Goal: Check status: Check status

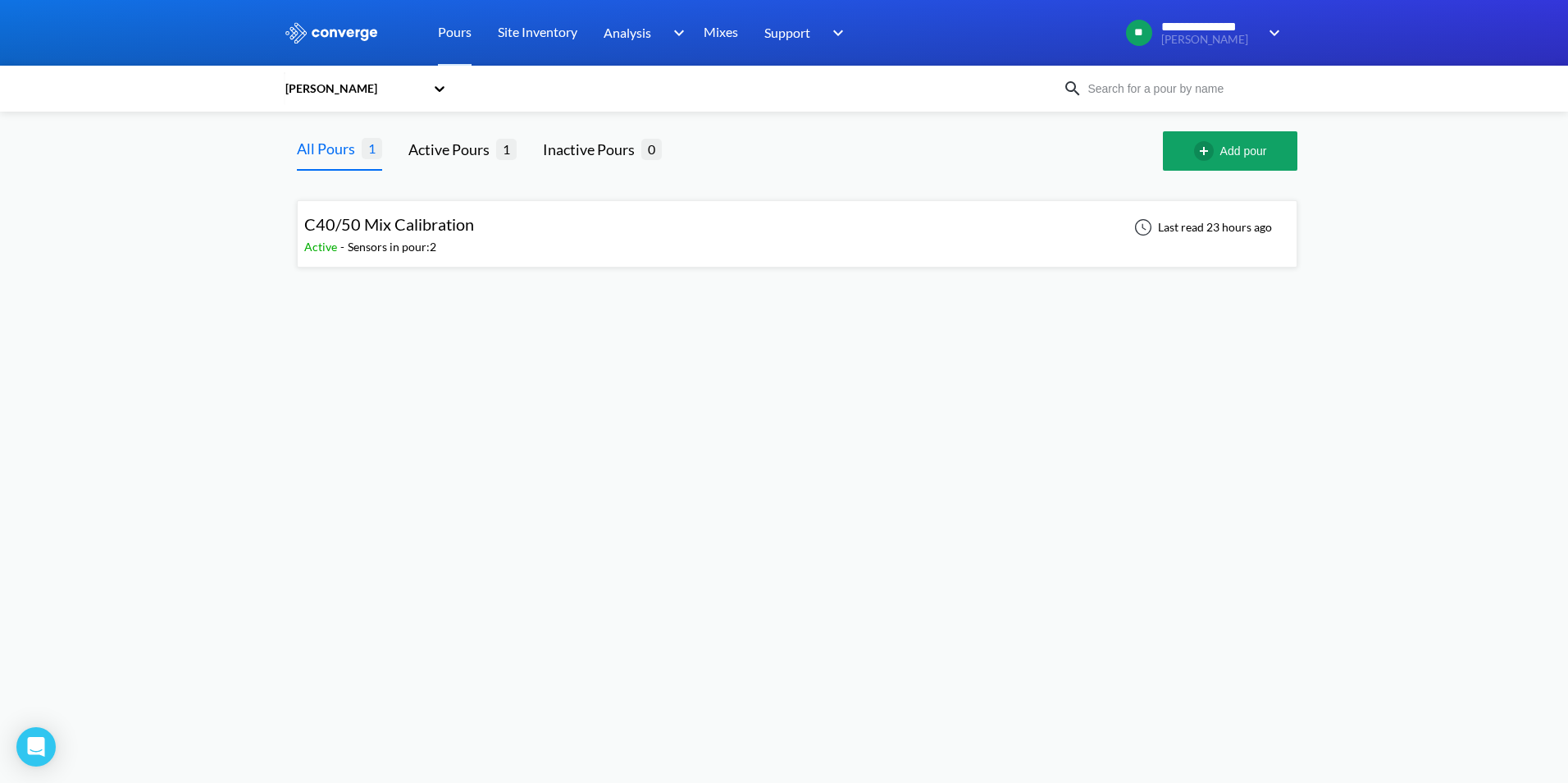
click at [433, 90] on icon at bounding box center [439, 88] width 17 height 17
click at [320, 200] on div "[PERSON_NAME]" at bounding box center [365, 196] width 164 height 32
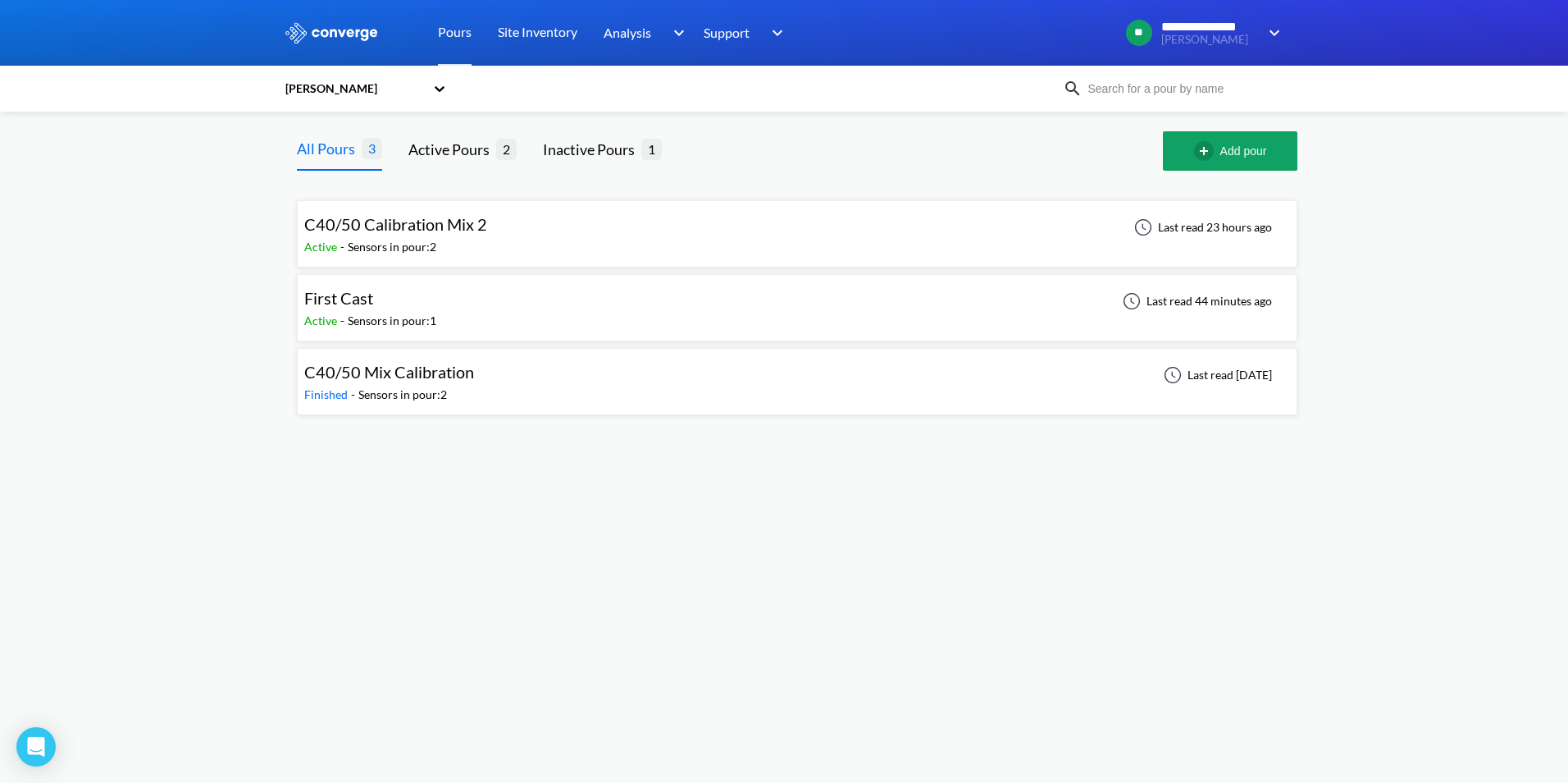
click at [387, 240] on div "Sensors in pour: 2" at bounding box center [392, 247] width 89 height 18
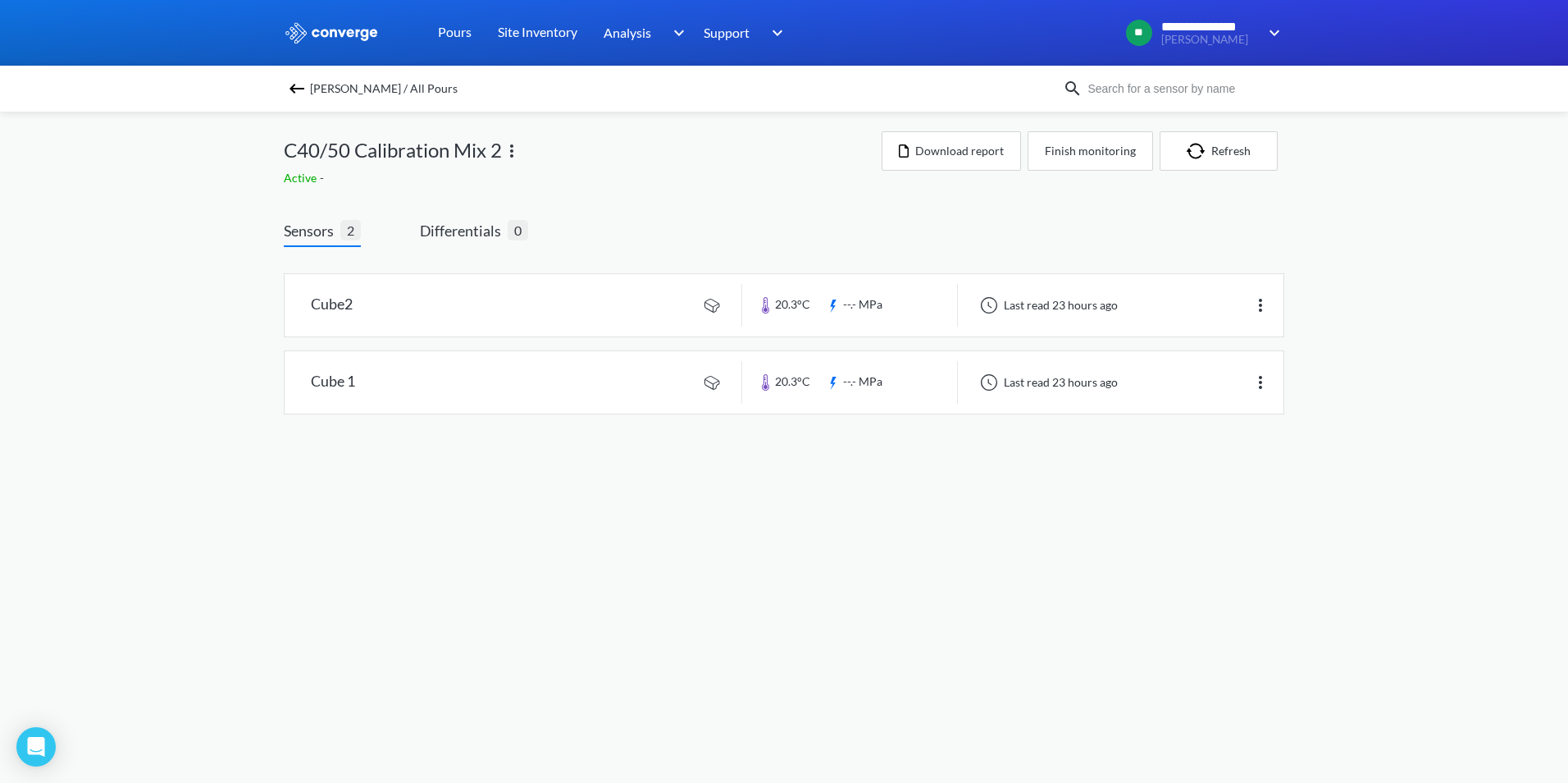
click at [302, 90] on img at bounding box center [297, 89] width 20 height 20
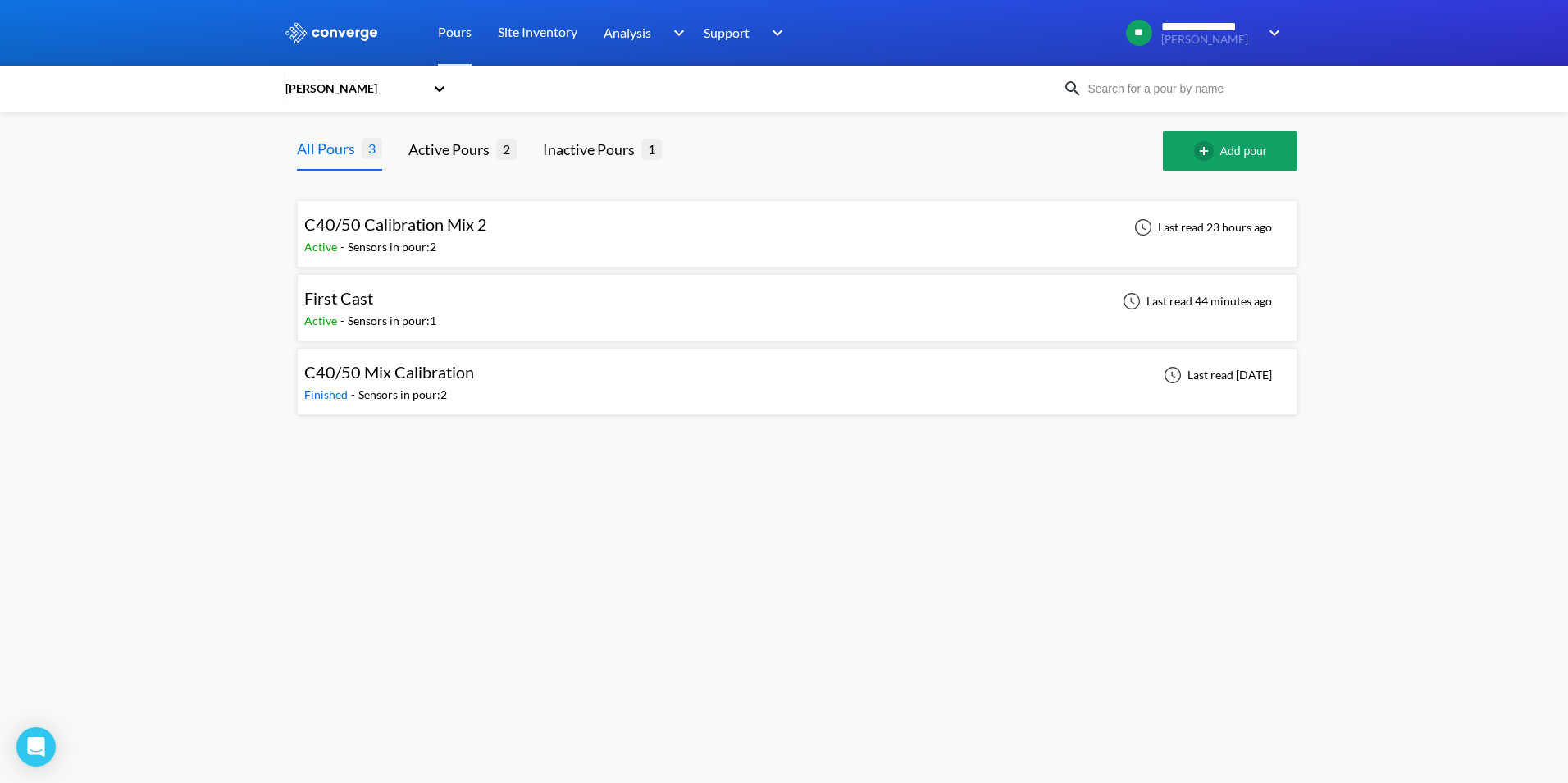
click at [434, 93] on icon at bounding box center [439, 88] width 17 height 17
click at [331, 157] on div "[PERSON_NAME]" at bounding box center [365, 164] width 164 height 32
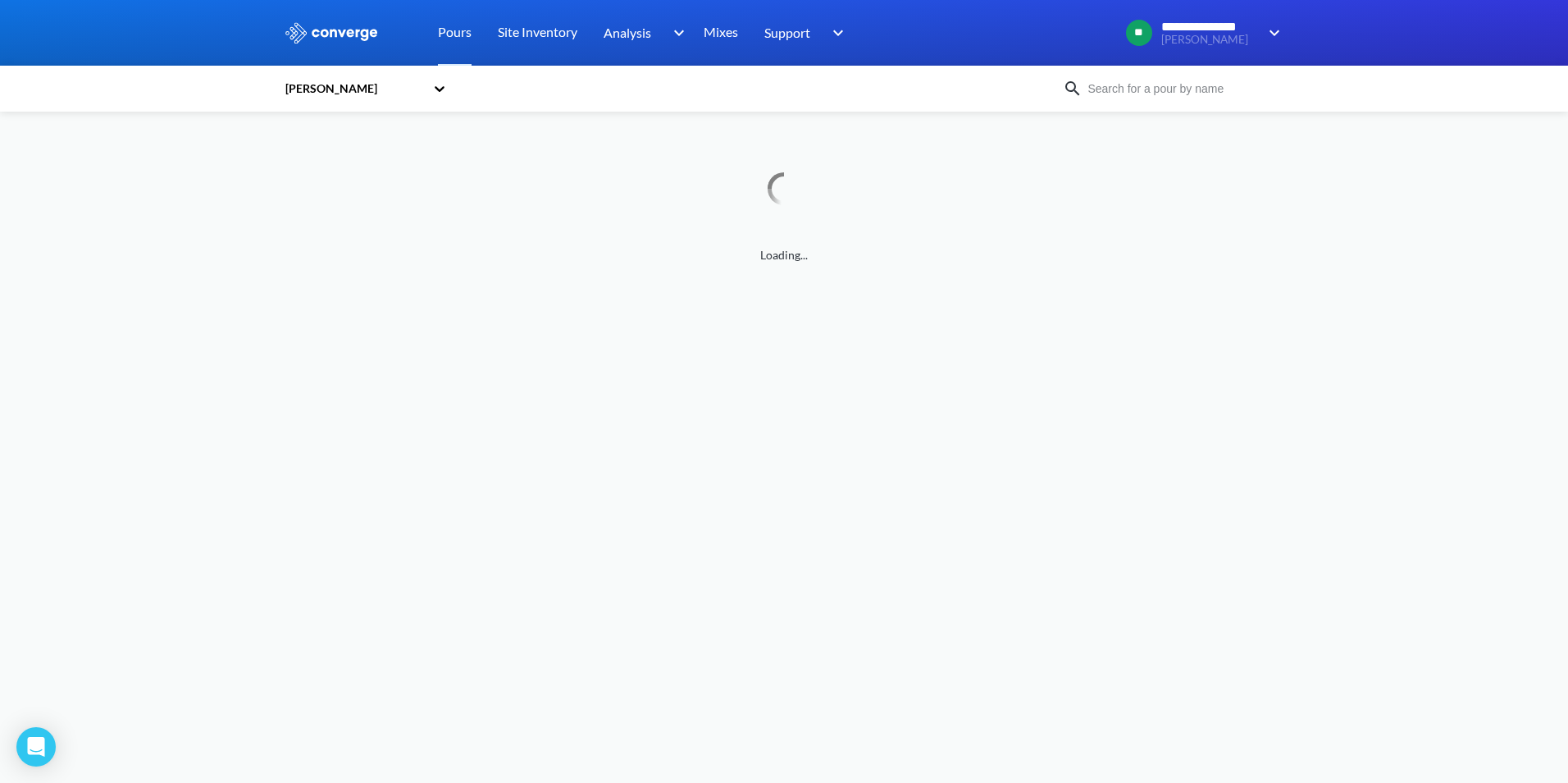
click at [437, 95] on icon at bounding box center [439, 88] width 17 height 17
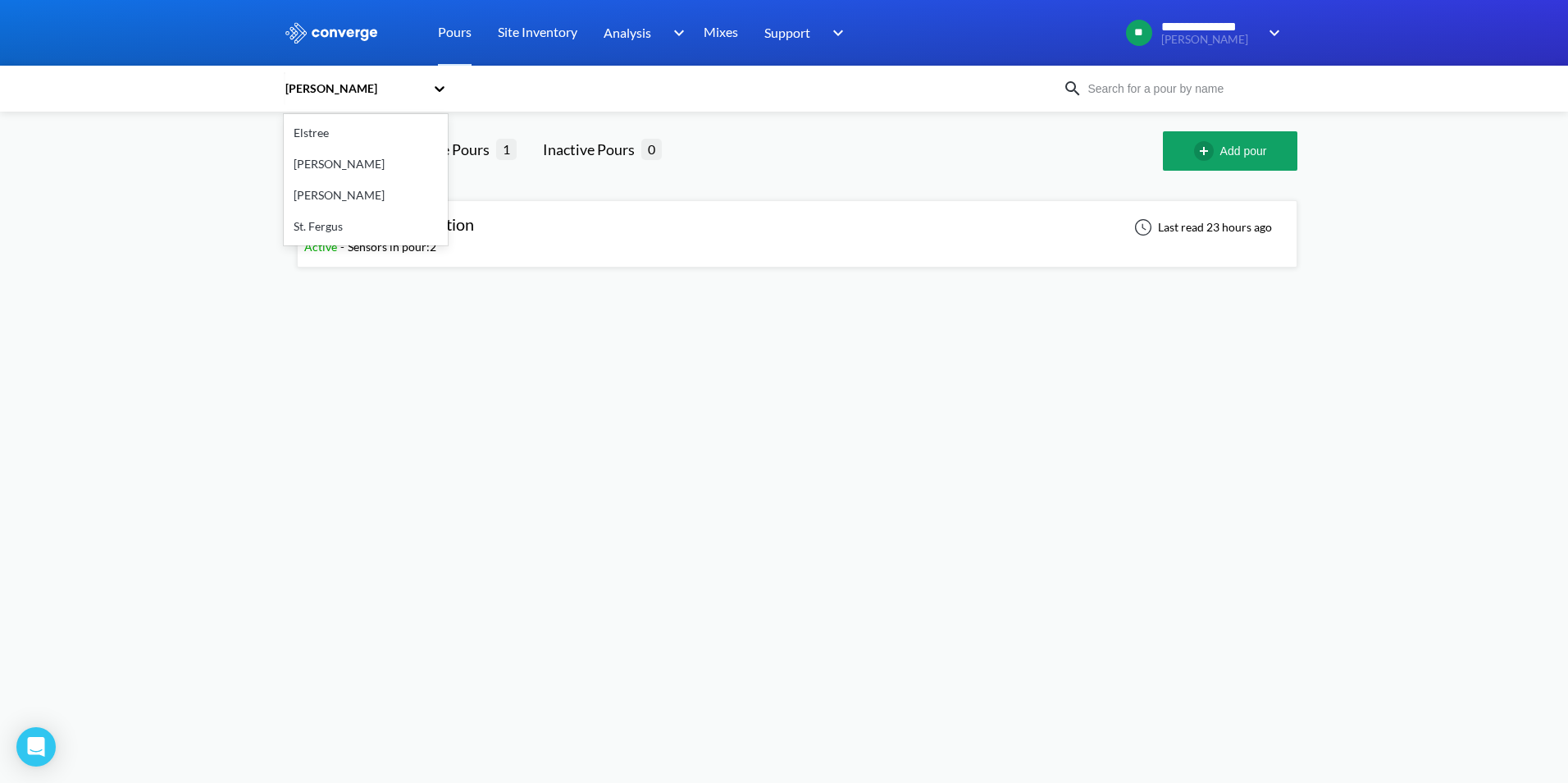
click at [325, 196] on div "[PERSON_NAME]" at bounding box center [365, 196] width 164 height 32
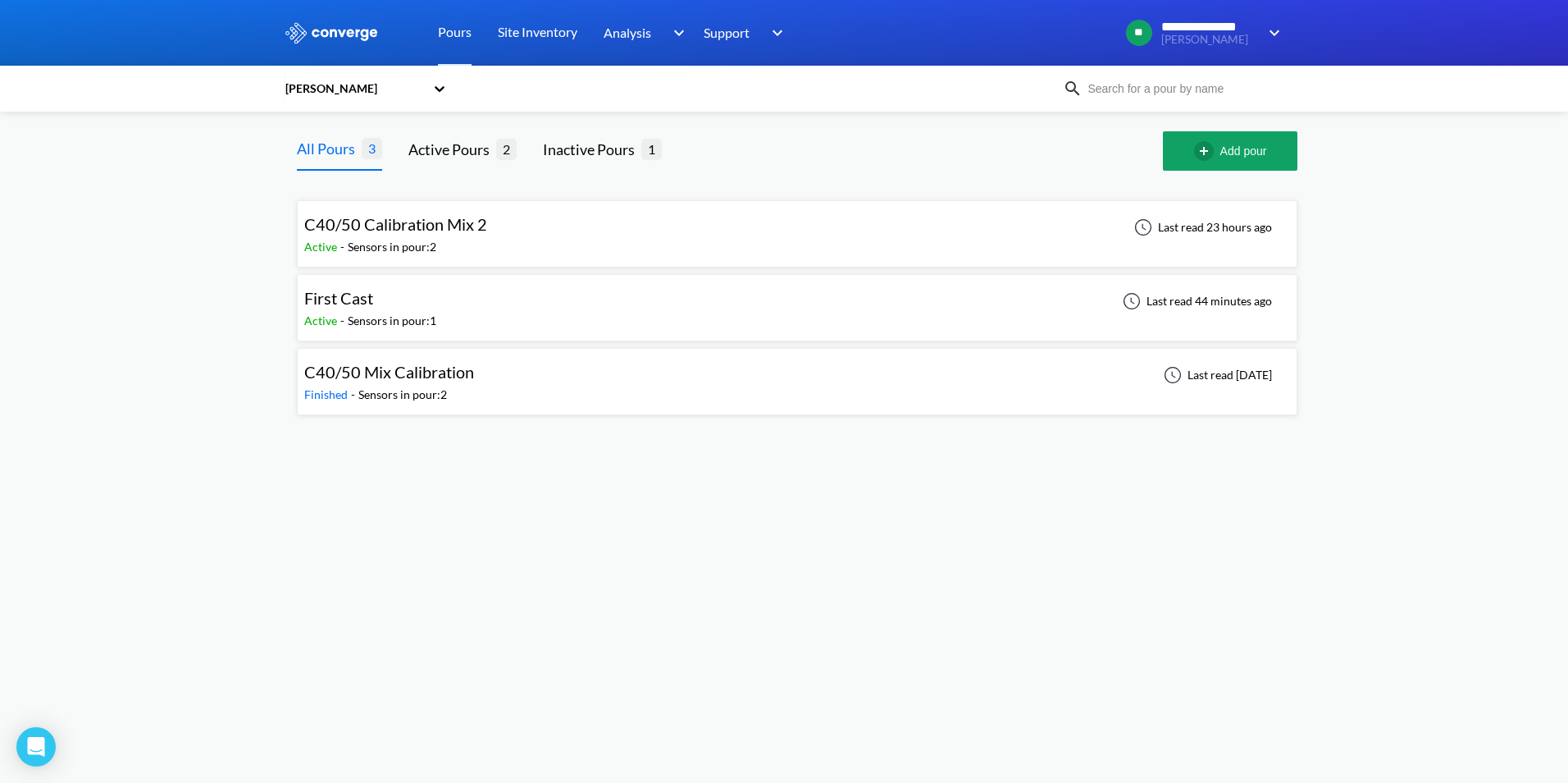
click at [418, 214] on span "C40/50 Calibration Mix 2" at bounding box center [395, 224] width 183 height 20
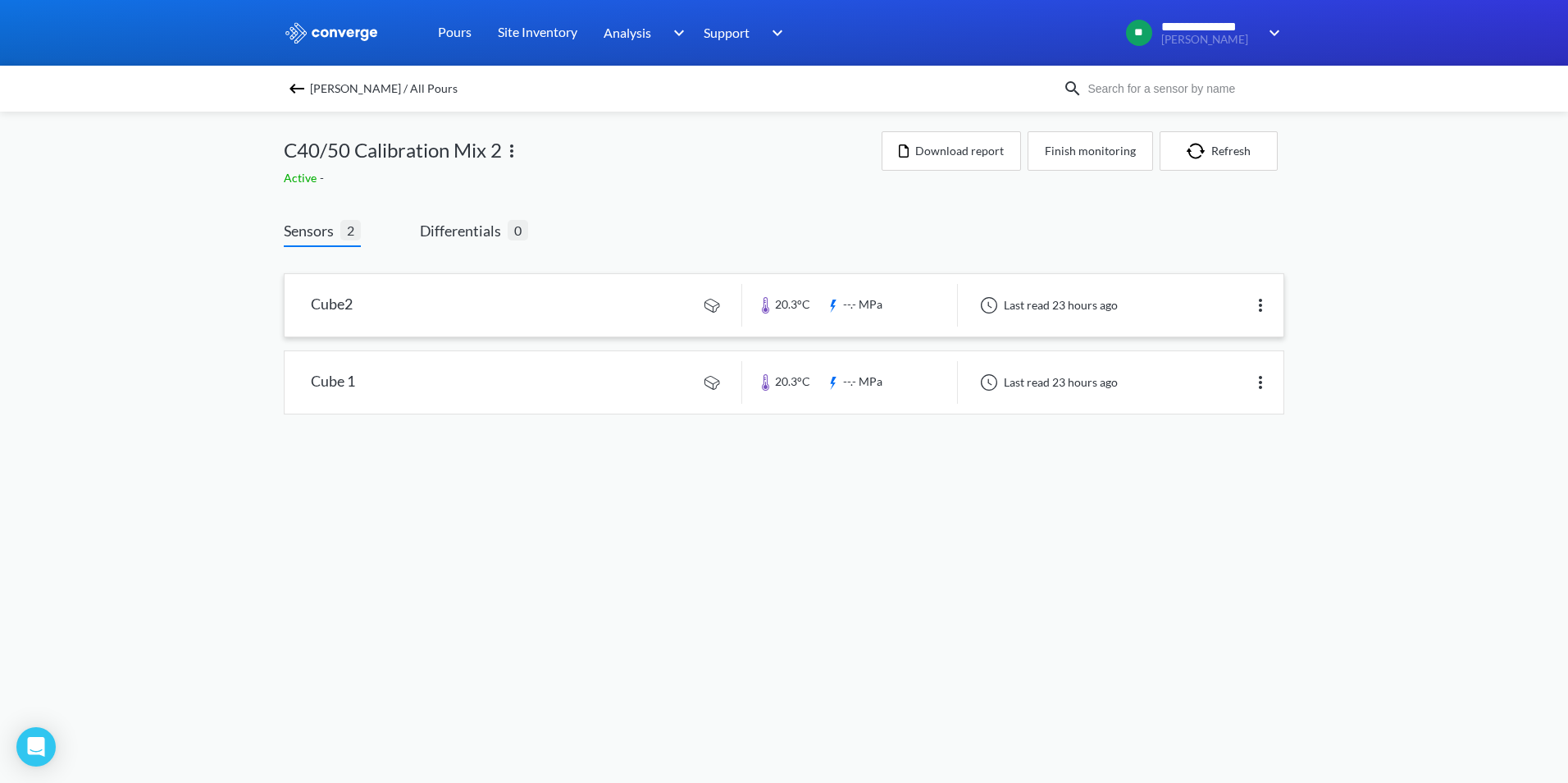
click at [523, 298] on link at bounding box center [784, 304] width 999 height 62
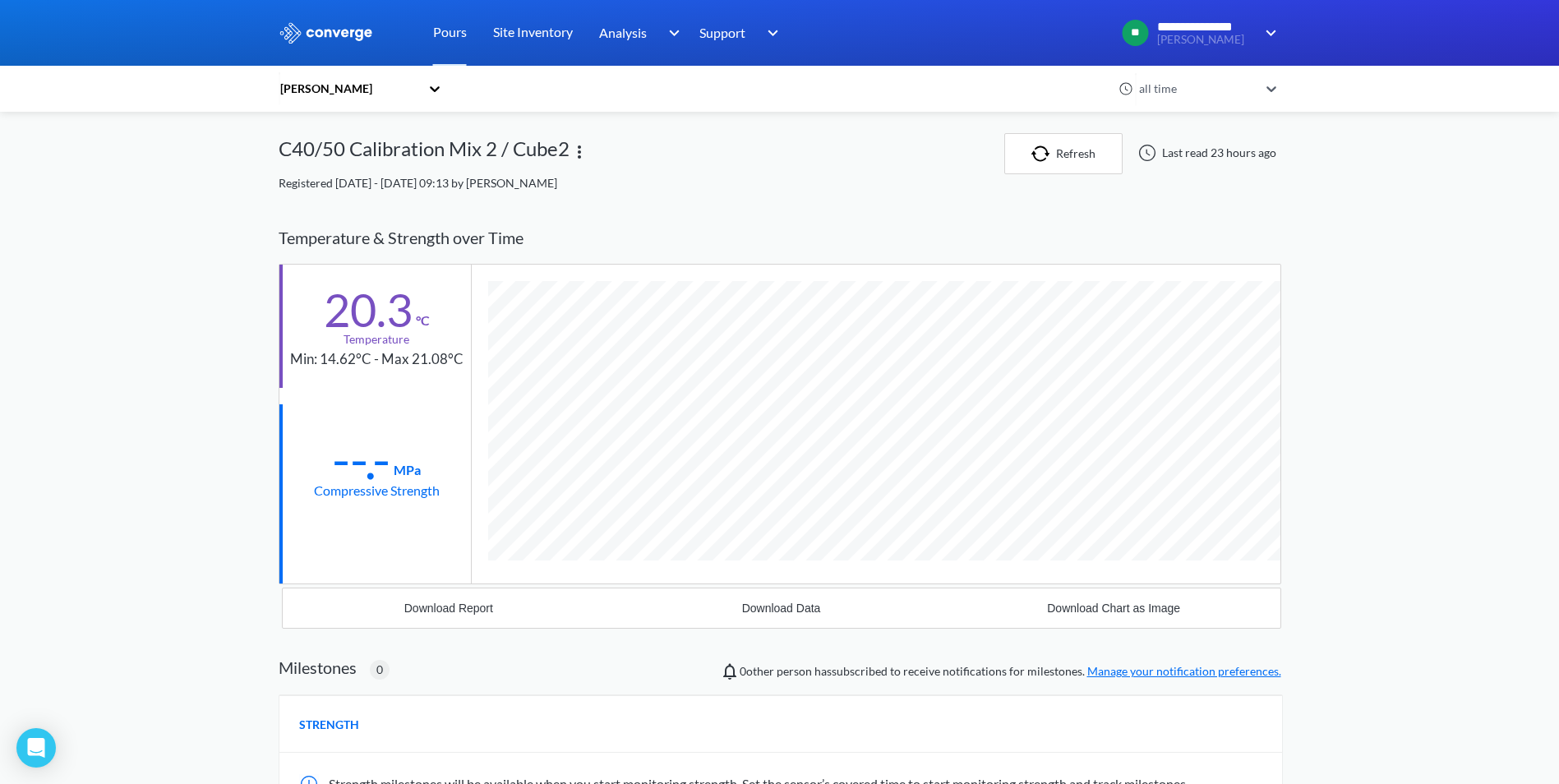
click at [342, 34] on img at bounding box center [326, 33] width 95 height 22
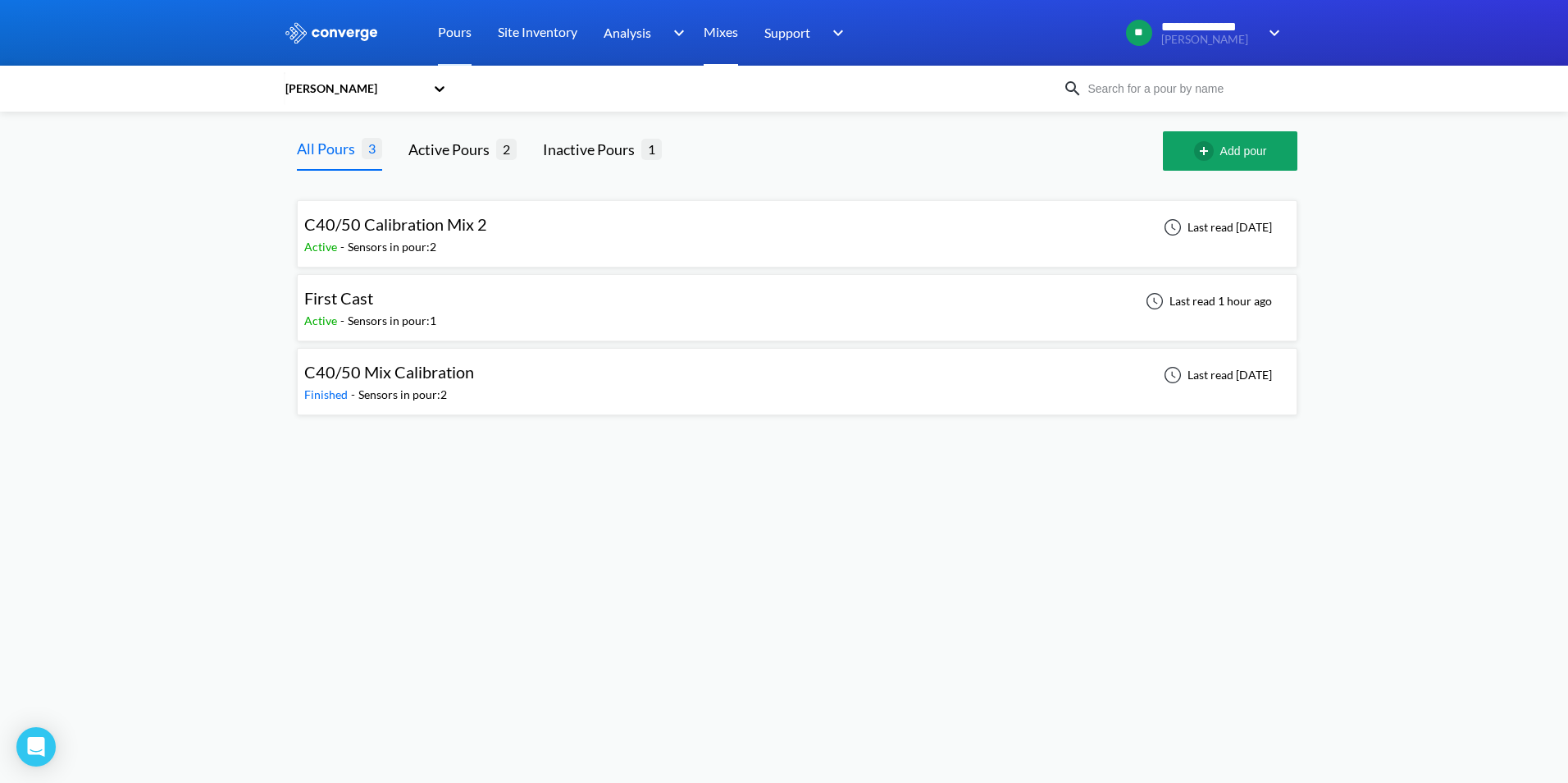
click at [721, 34] on link "Mixes" at bounding box center [721, 33] width 35 height 65
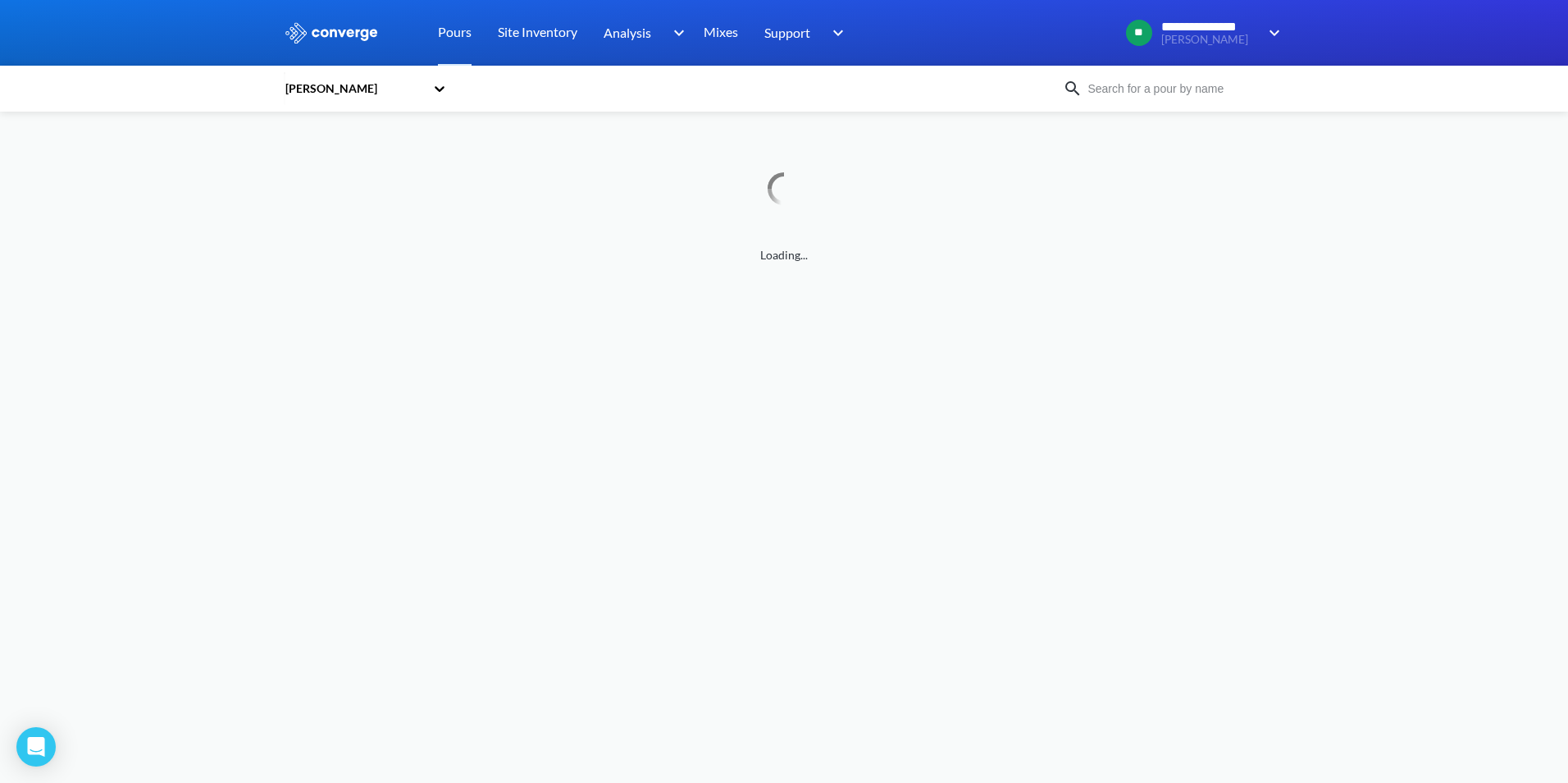
click at [443, 81] on icon at bounding box center [439, 88] width 17 height 17
click at [351, 167] on div "Monk Fryston" at bounding box center [365, 164] width 164 height 32
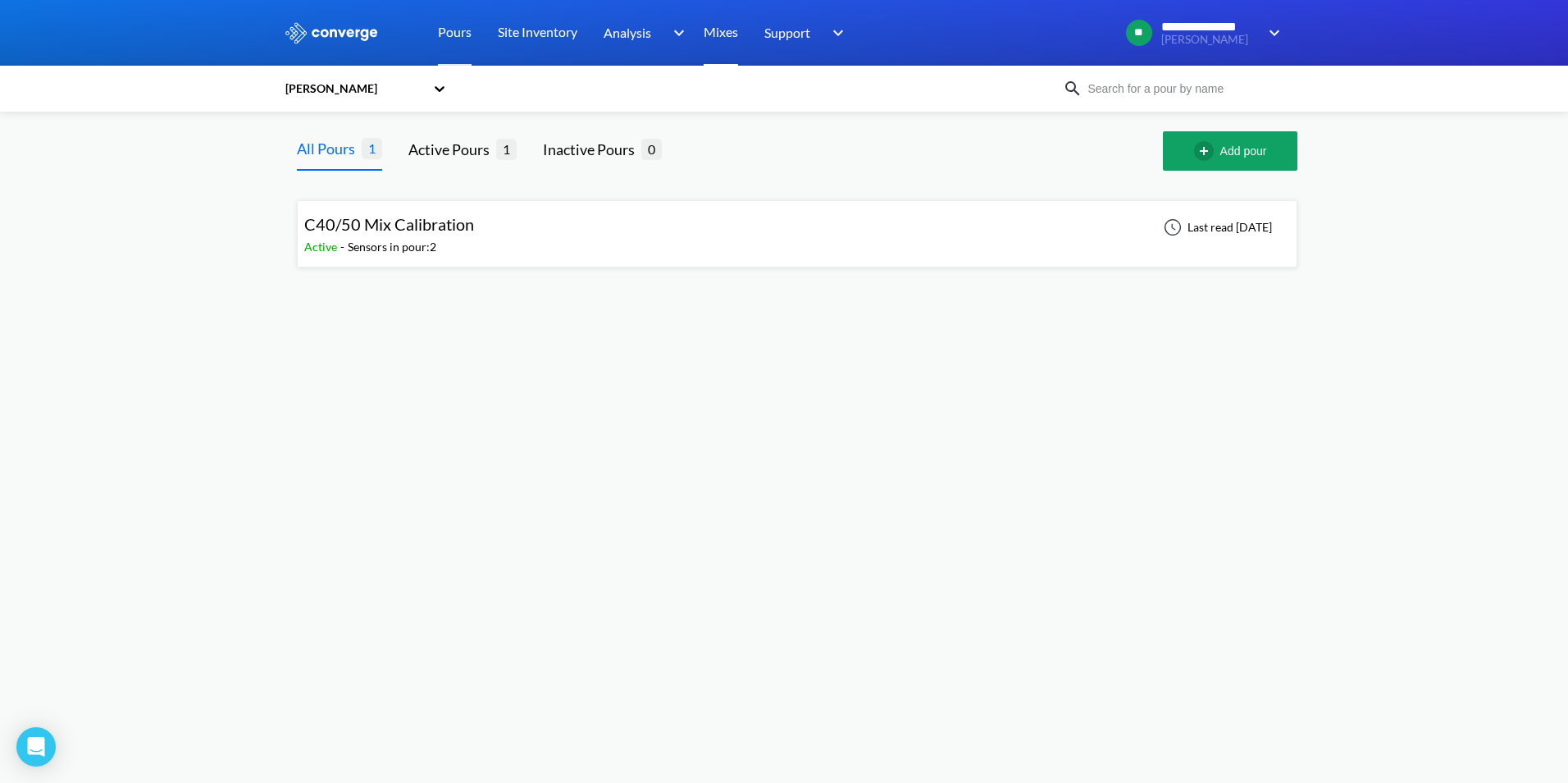
click at [728, 29] on link "Mixes" at bounding box center [721, 33] width 35 height 65
